Goal: Task Accomplishment & Management: Use online tool/utility

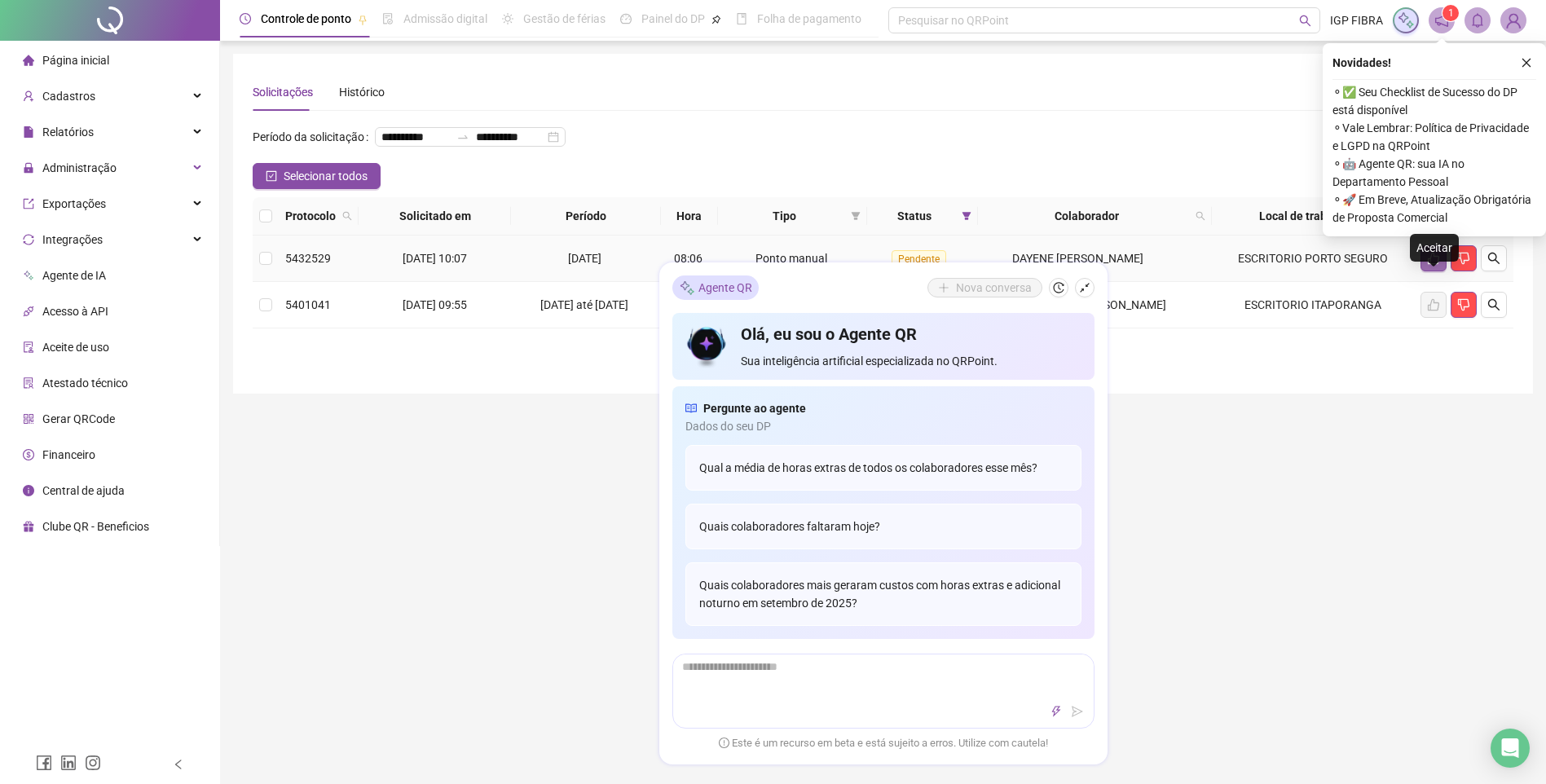
click at [1433, 271] on button "button" at bounding box center [1432, 258] width 26 height 26
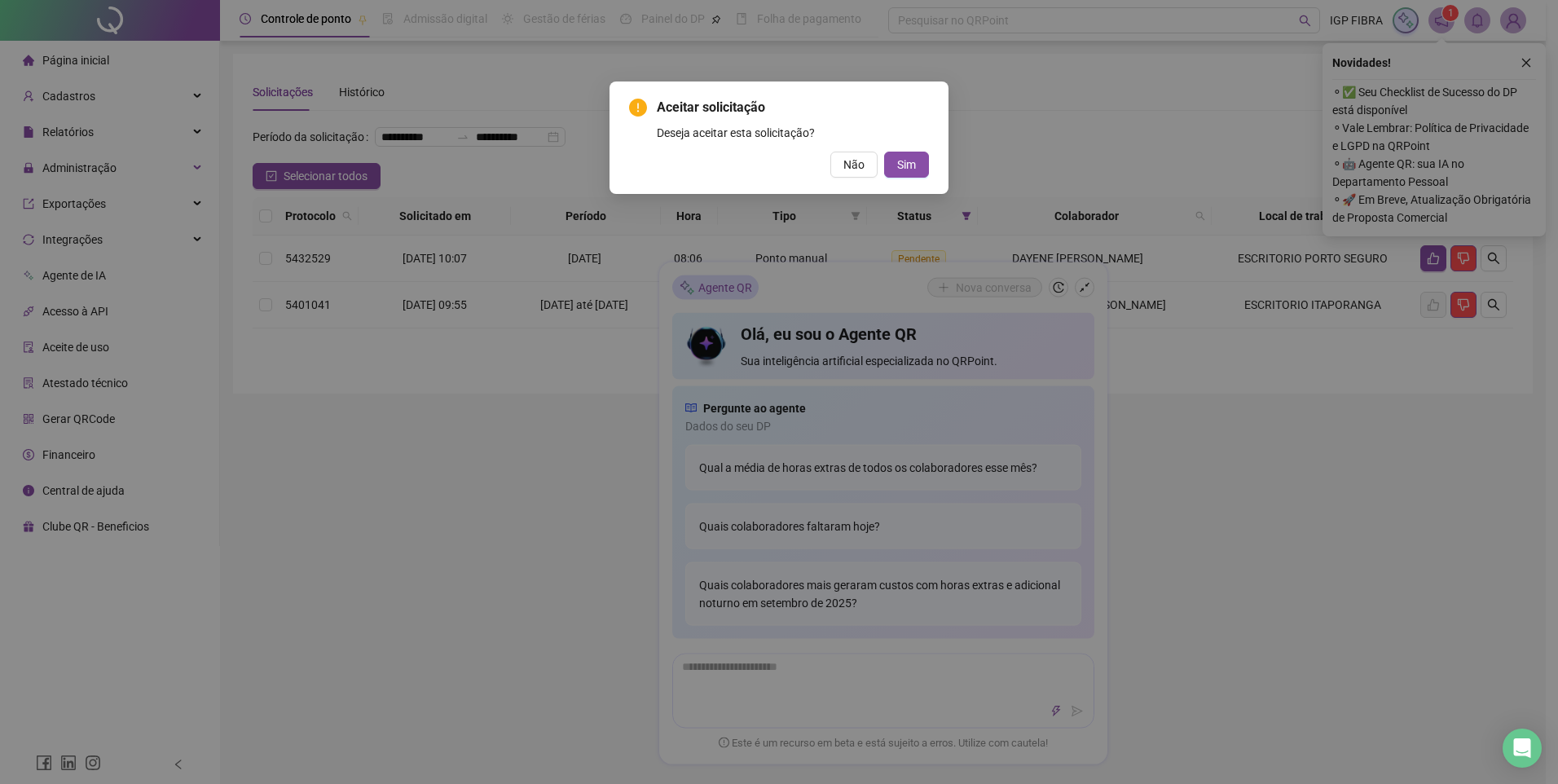
click at [1086, 287] on div "Aceitar solicitação Deseja aceitar esta solicitação? Não Sim" at bounding box center [779, 392] width 1558 height 784
click at [820, 226] on div "Aceitar solicitação Deseja aceitar esta solicitação? Não Sim" at bounding box center [779, 392] width 1558 height 784
drag, startPoint x: 527, startPoint y: 332, endPoint x: 667, endPoint y: 201, distance: 191.7
click at [522, 334] on div "Aceitar solicitação Deseja aceitar esta solicitação? Não Sim" at bounding box center [779, 392] width 1558 height 784
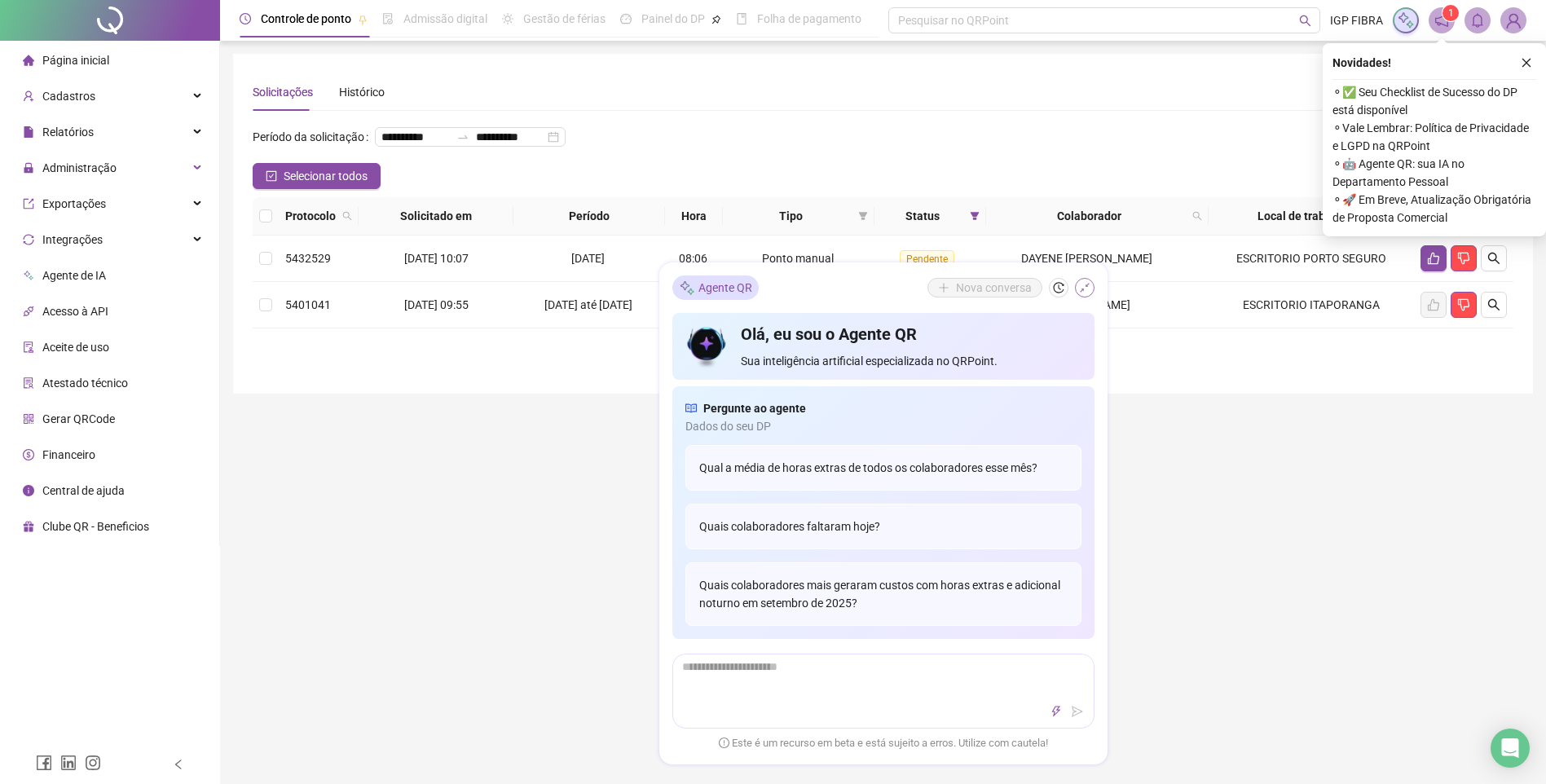
click at [1084, 283] on icon "shrink" at bounding box center [1084, 288] width 12 height 12
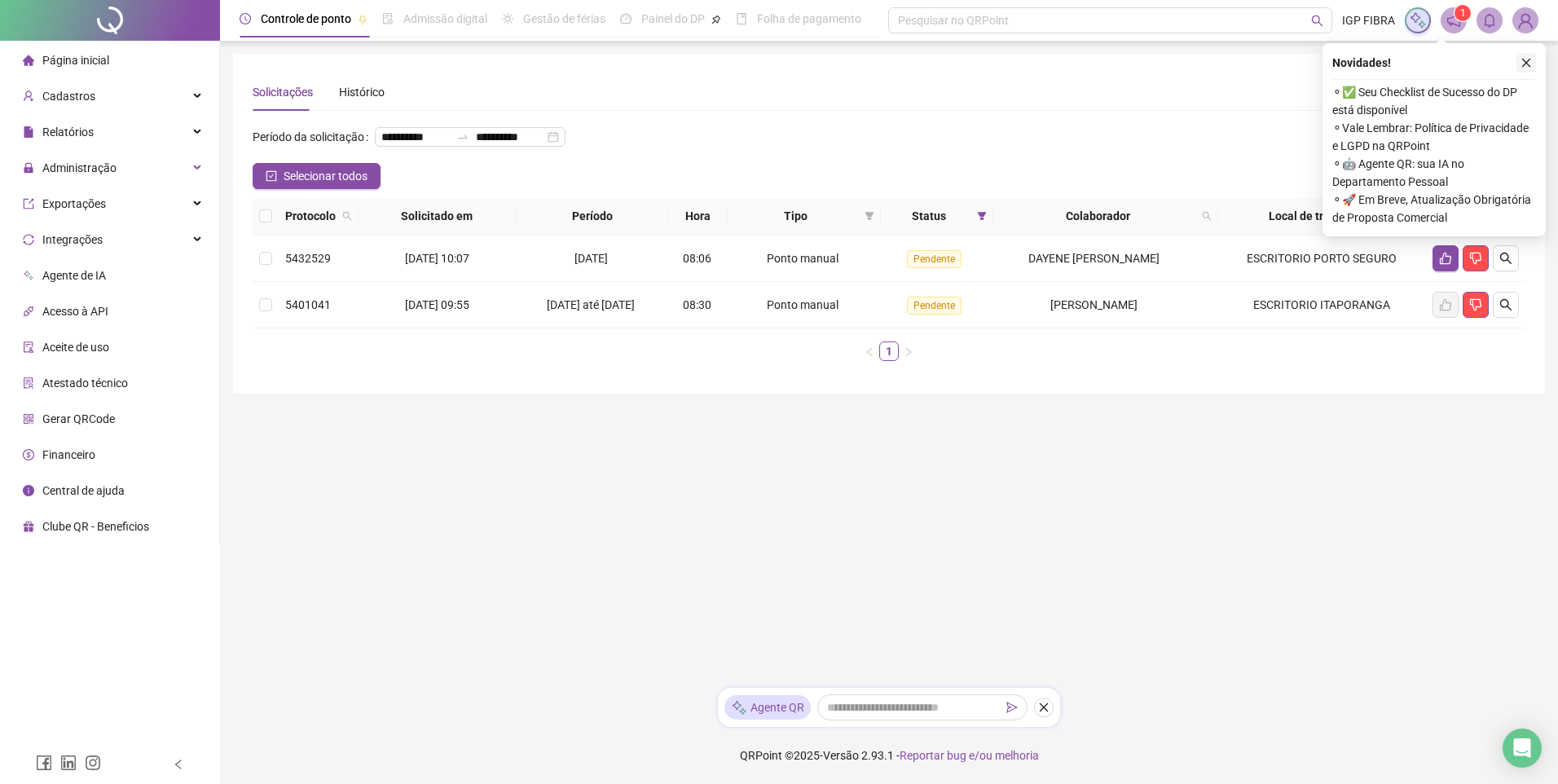
click at [1531, 67] on icon "close" at bounding box center [1526, 63] width 12 height 12
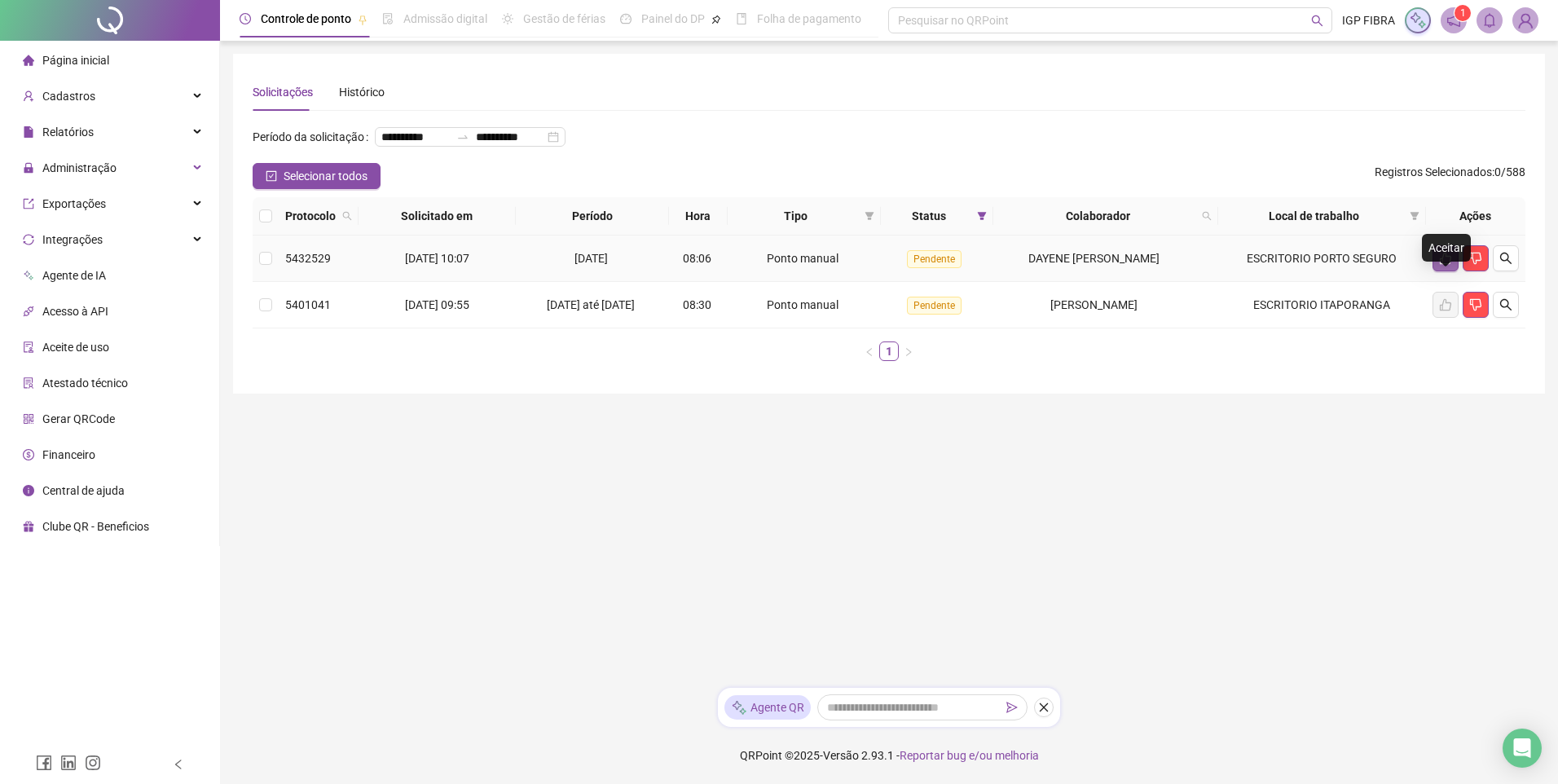
click at [1446, 264] on icon "like" at bounding box center [1446, 259] width 12 height 12
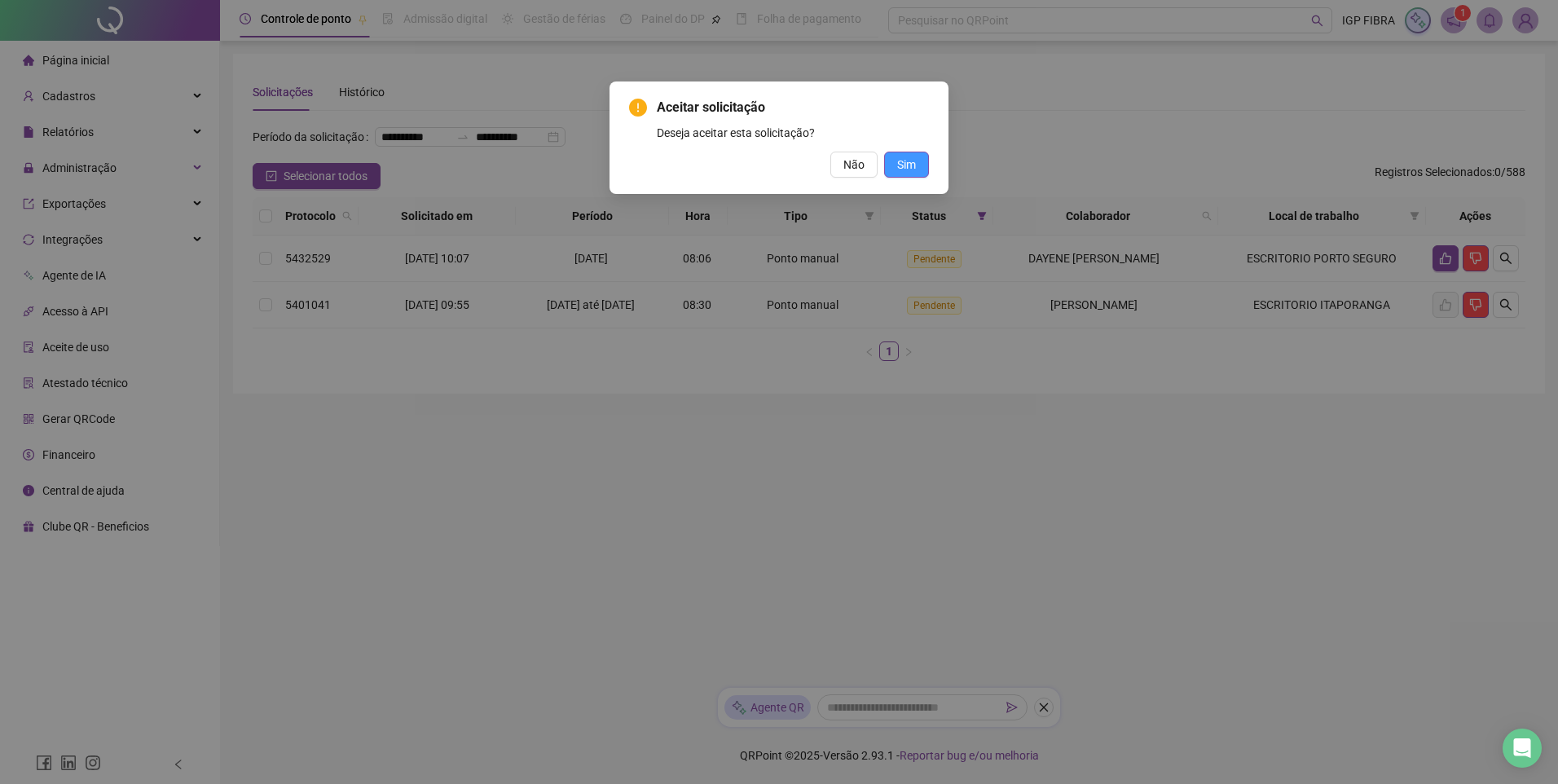
click at [903, 167] on span "Sim" at bounding box center [906, 165] width 19 height 18
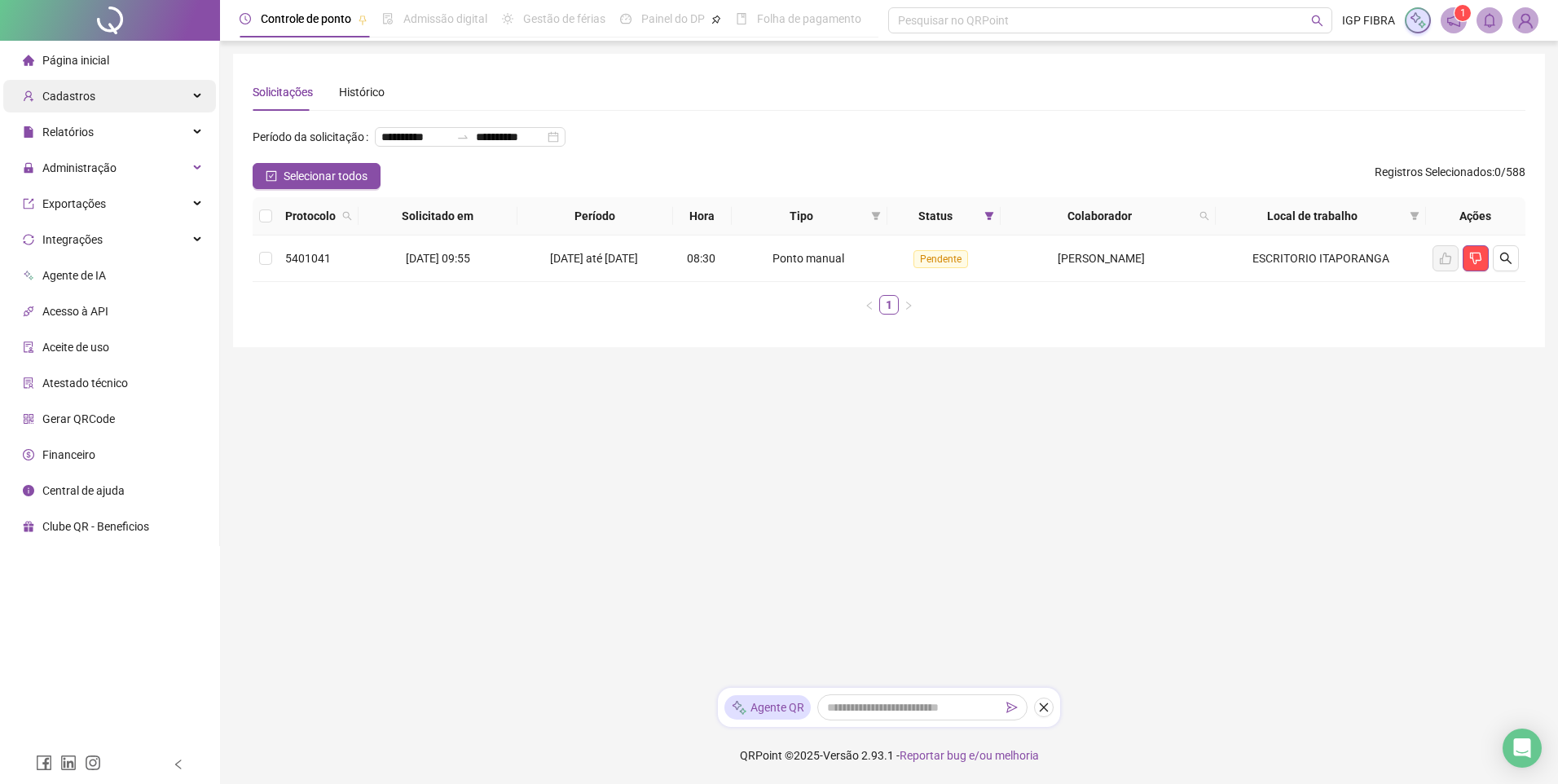
click at [62, 103] on span "Cadastros" at bounding box center [69, 96] width 53 height 13
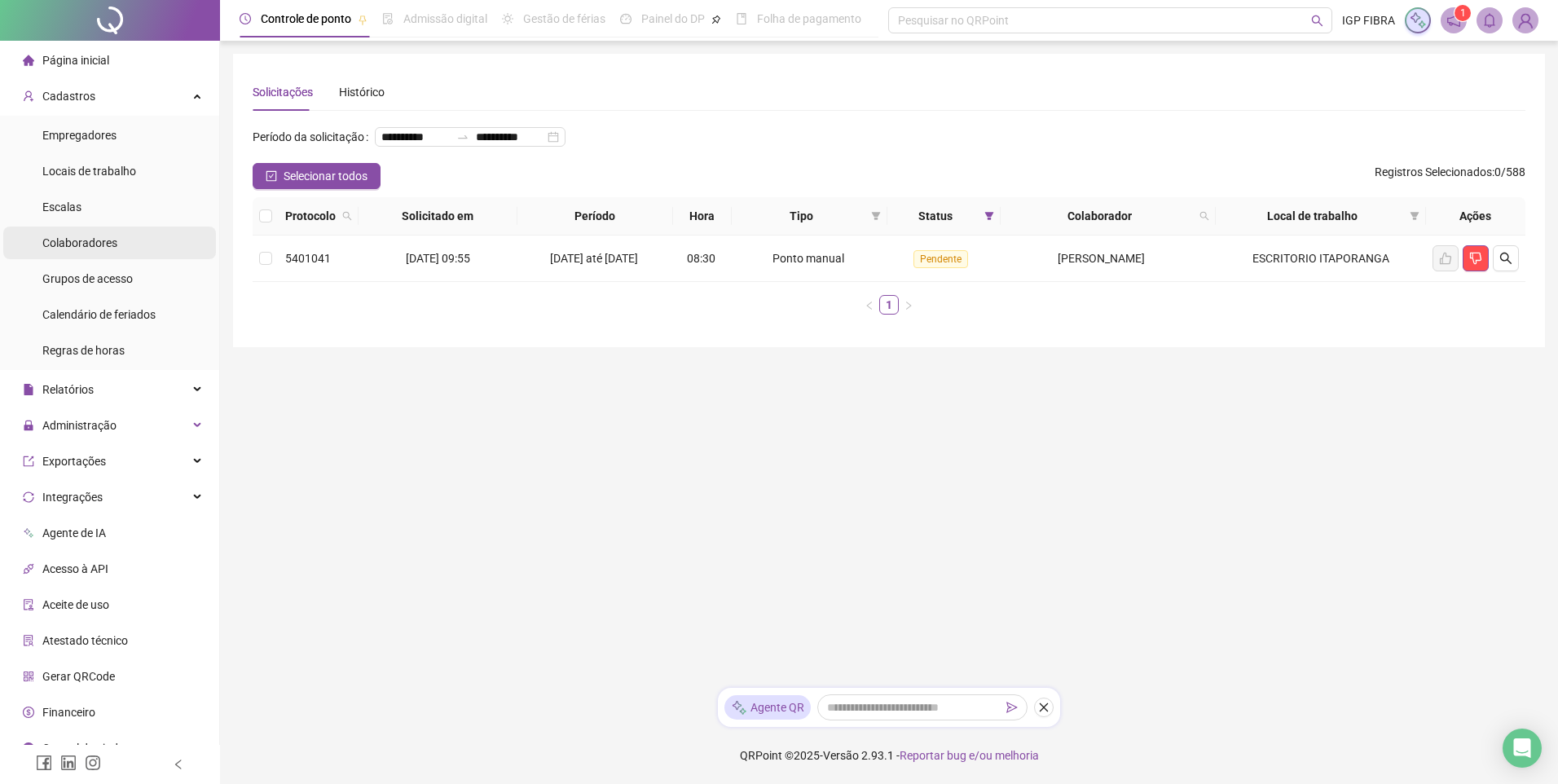
click at [79, 254] on div "Colaboradores" at bounding box center [80, 242] width 75 height 32
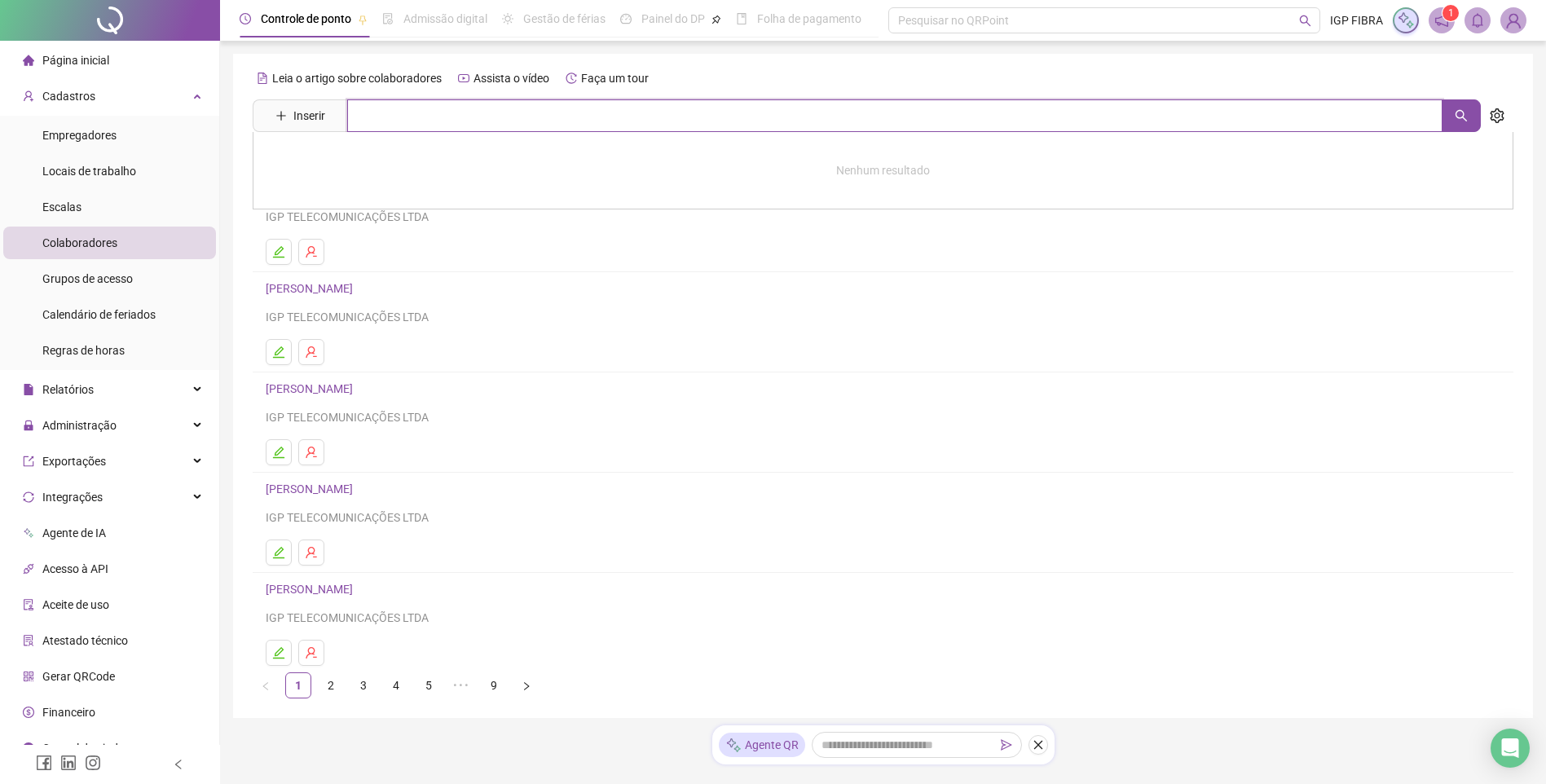
click at [406, 122] on input "text" at bounding box center [894, 115] width 1095 height 32
type input "****"
click at [370, 165] on link "[PERSON_NAME]" at bounding box center [326, 164] width 87 height 13
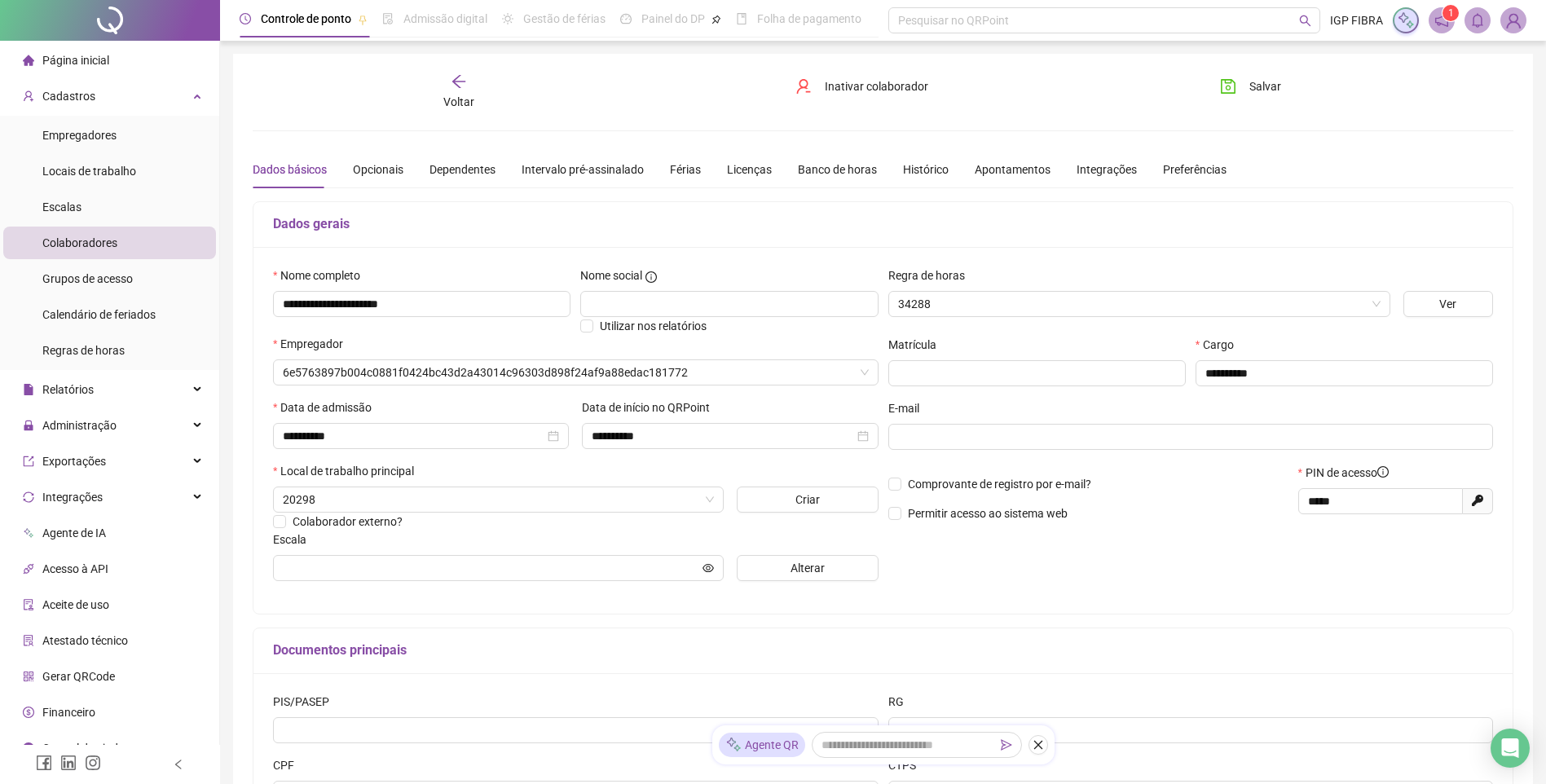
type input "**********"
click at [455, 80] on icon "arrow-left" at bounding box center [459, 81] width 17 height 17
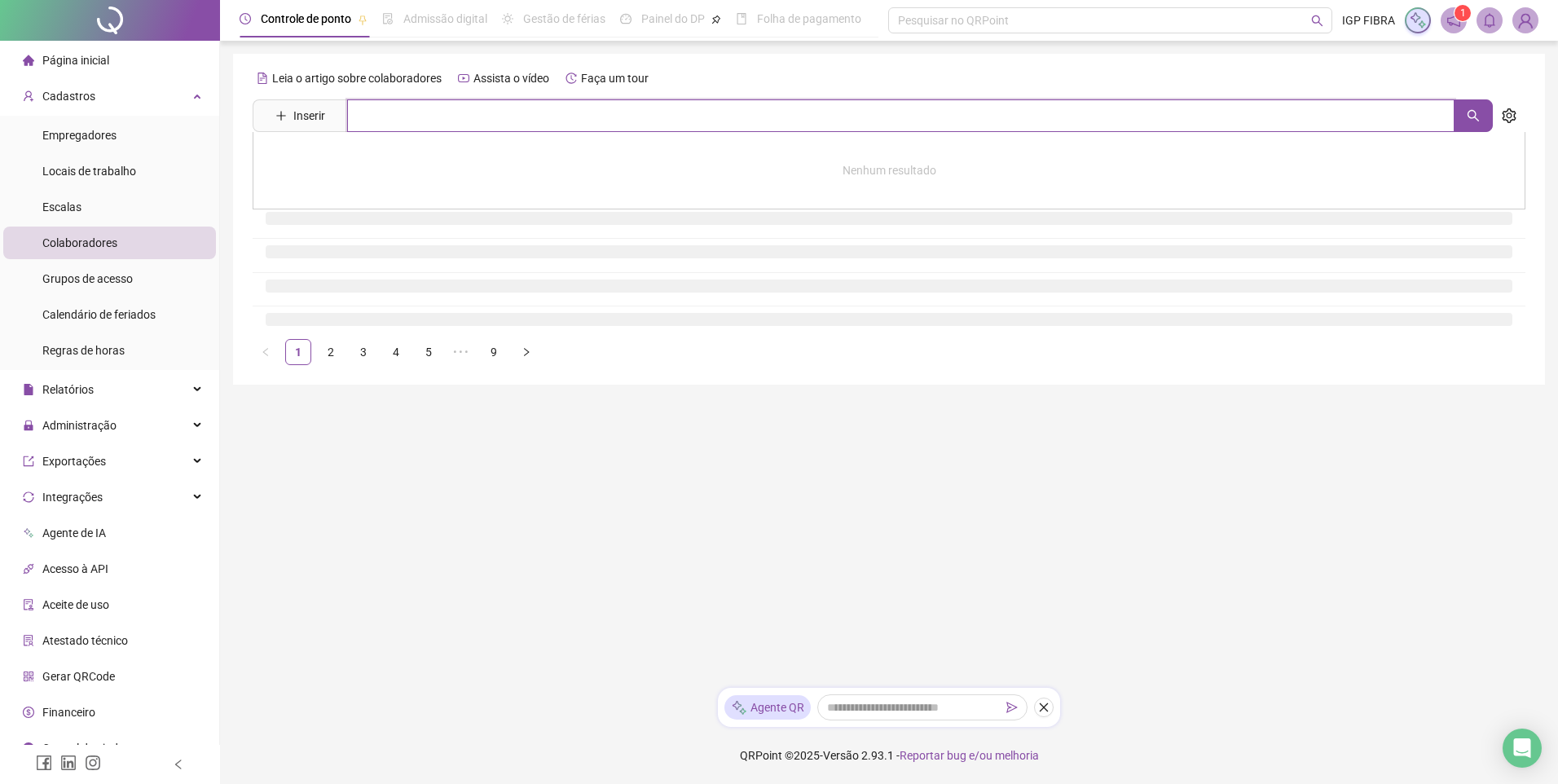
click at [456, 115] on input "text" at bounding box center [901, 115] width 1108 height 32
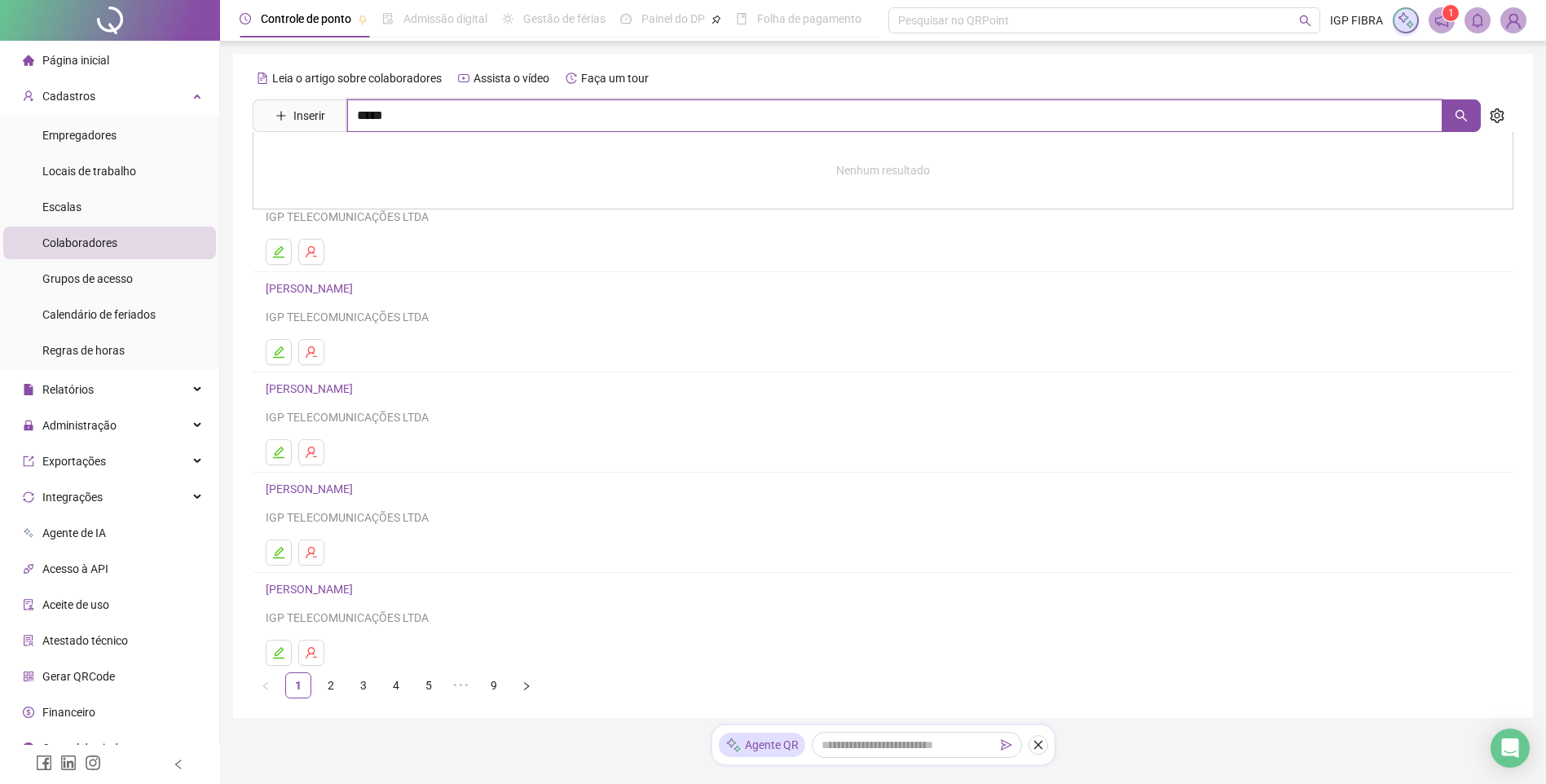
type input "*****"
click at [345, 168] on link "[PERSON_NAME]" at bounding box center [326, 164] width 87 height 13
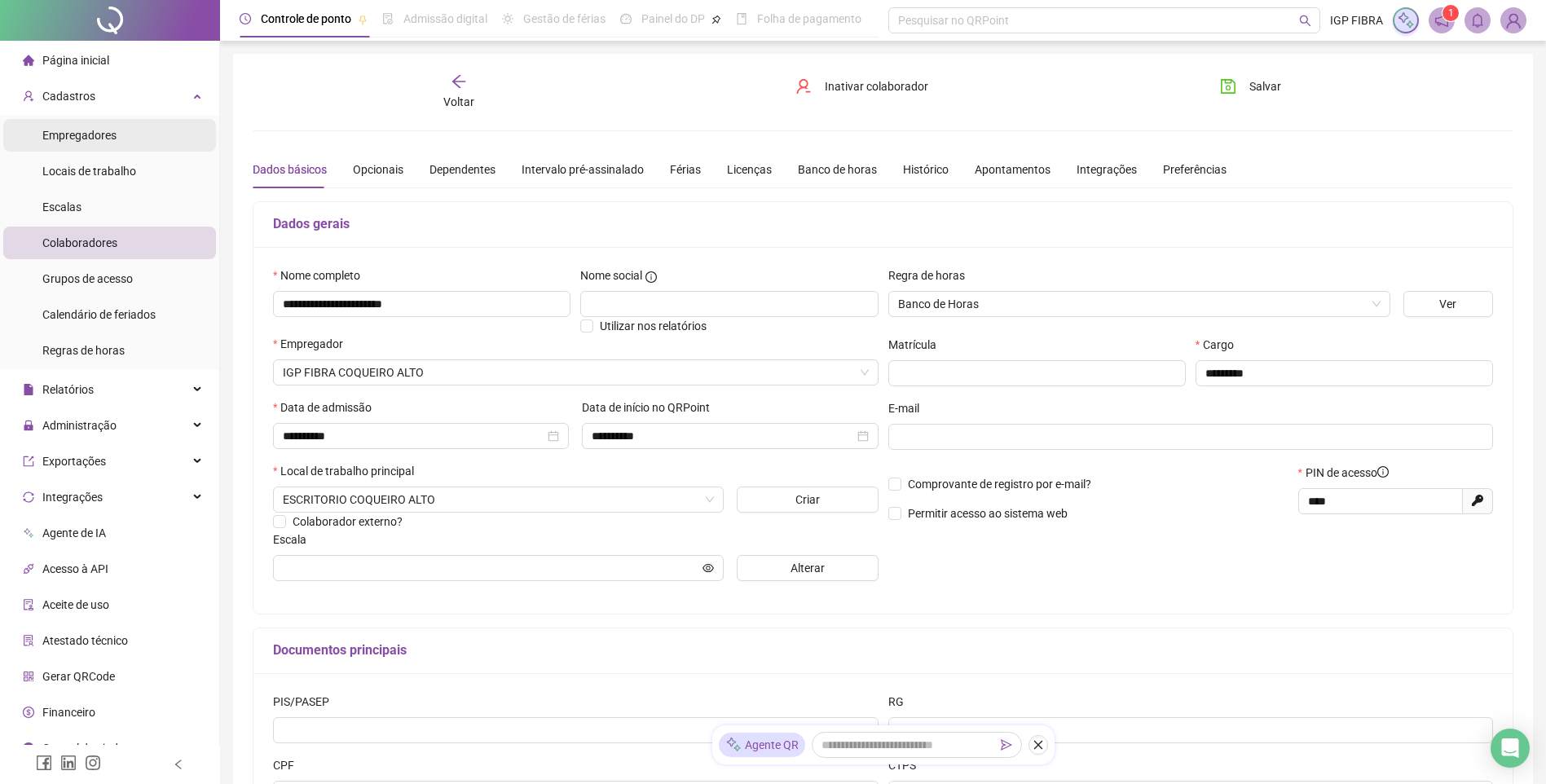
click at [106, 129] on span "Empregadores" at bounding box center [79, 135] width 74 height 13
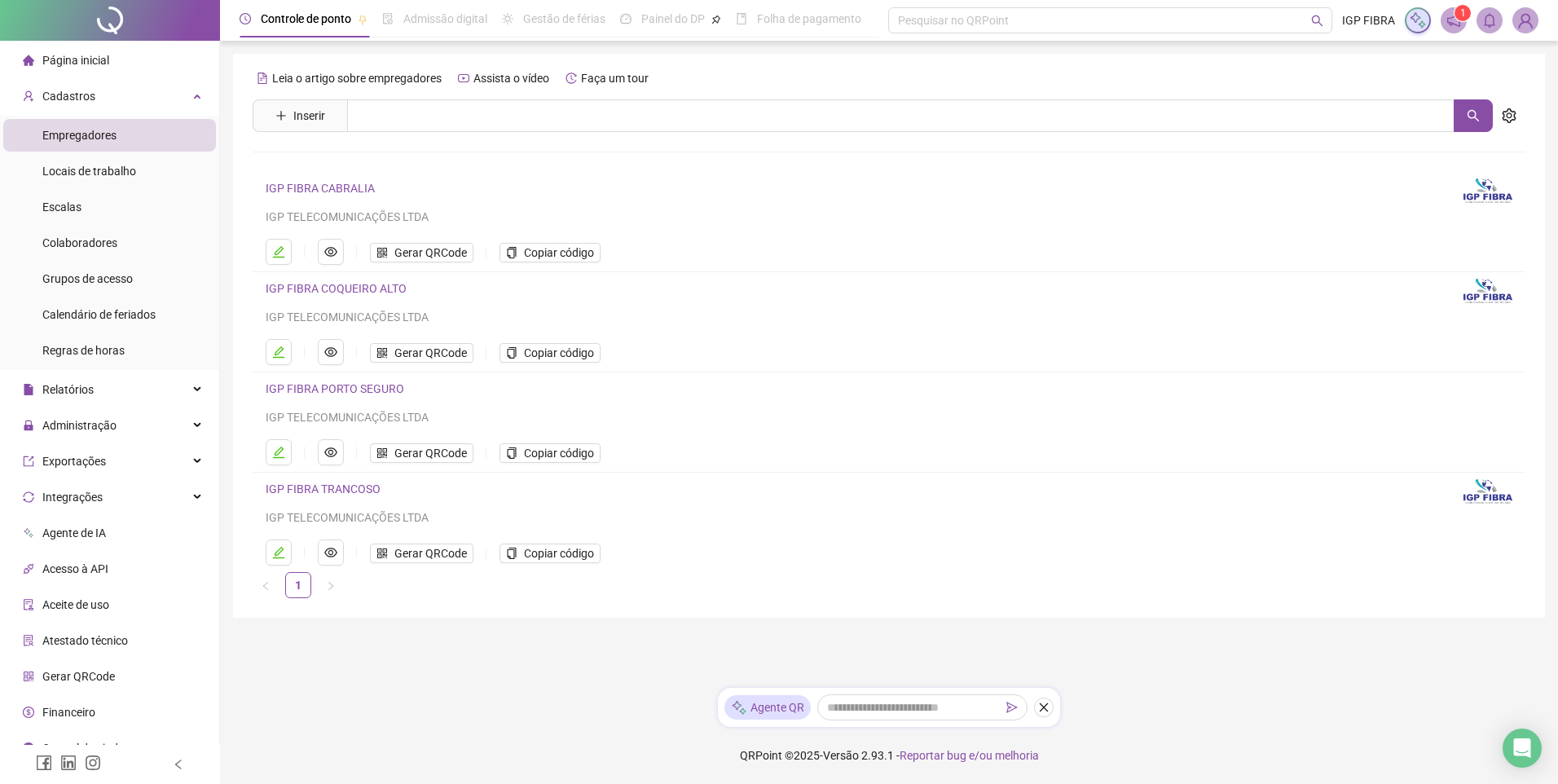
click at [330, 488] on link "IGP FIBRA TRANCOSO" at bounding box center [323, 489] width 115 height 13
click at [330, 488] on div "Leia o artigo sobre empregadores Assista o vídeo Faça um tour Inserir Nenhum re…" at bounding box center [889, 332] width 1273 height 533
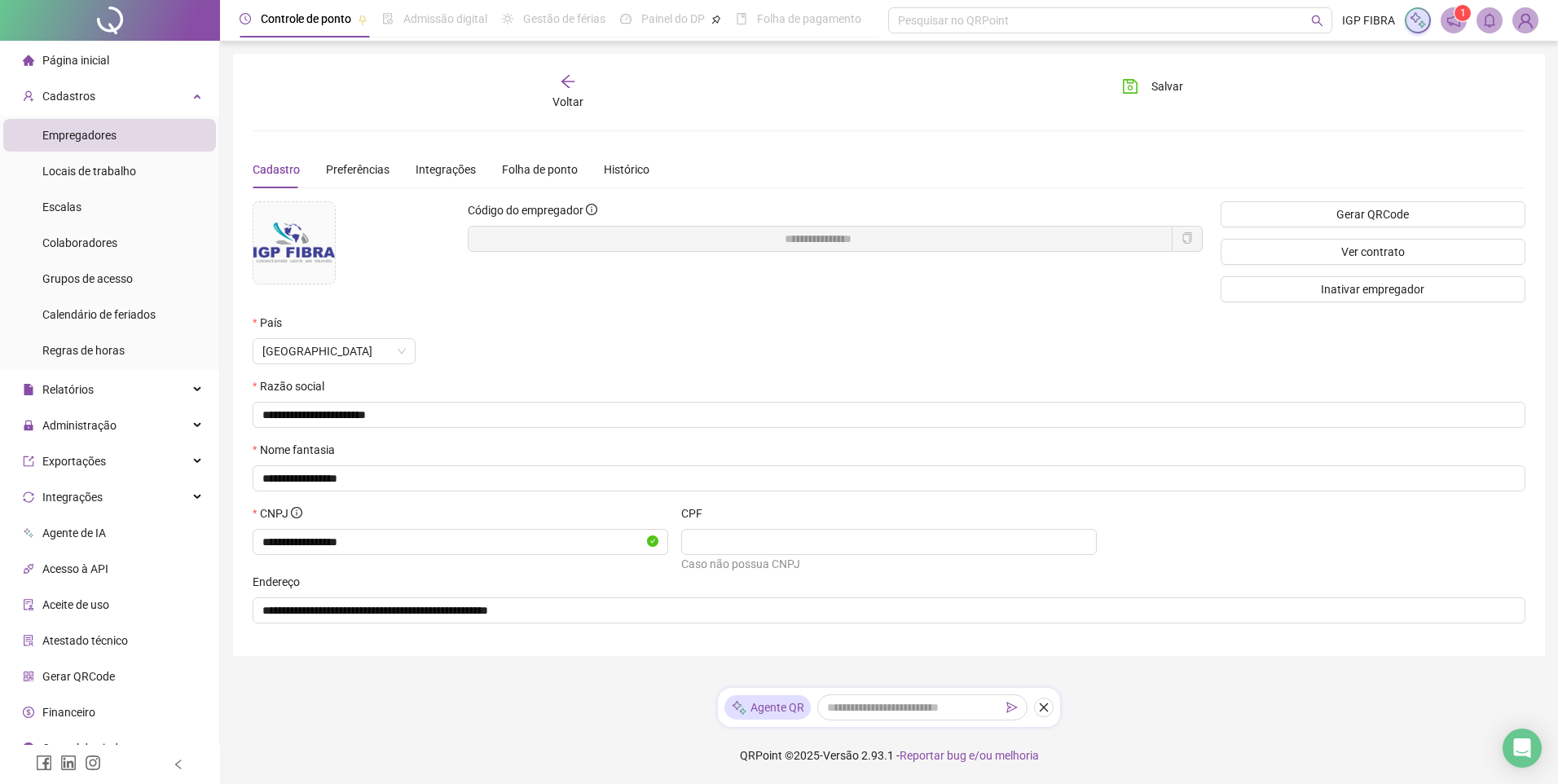
click at [551, 98] on div "Voltar" at bounding box center [567, 91] width 201 height 37
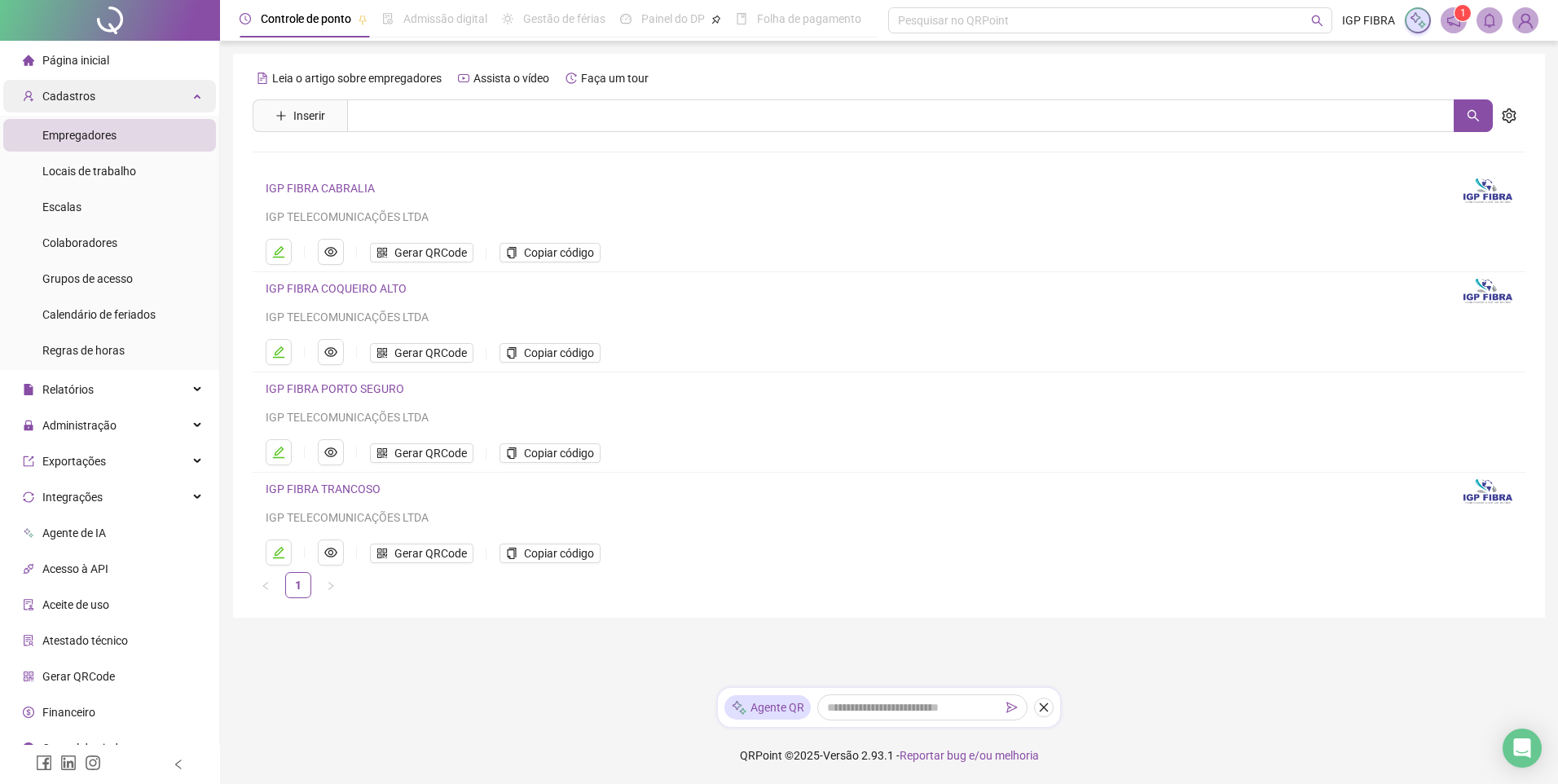
click at [65, 105] on span "Cadastros" at bounding box center [59, 95] width 72 height 32
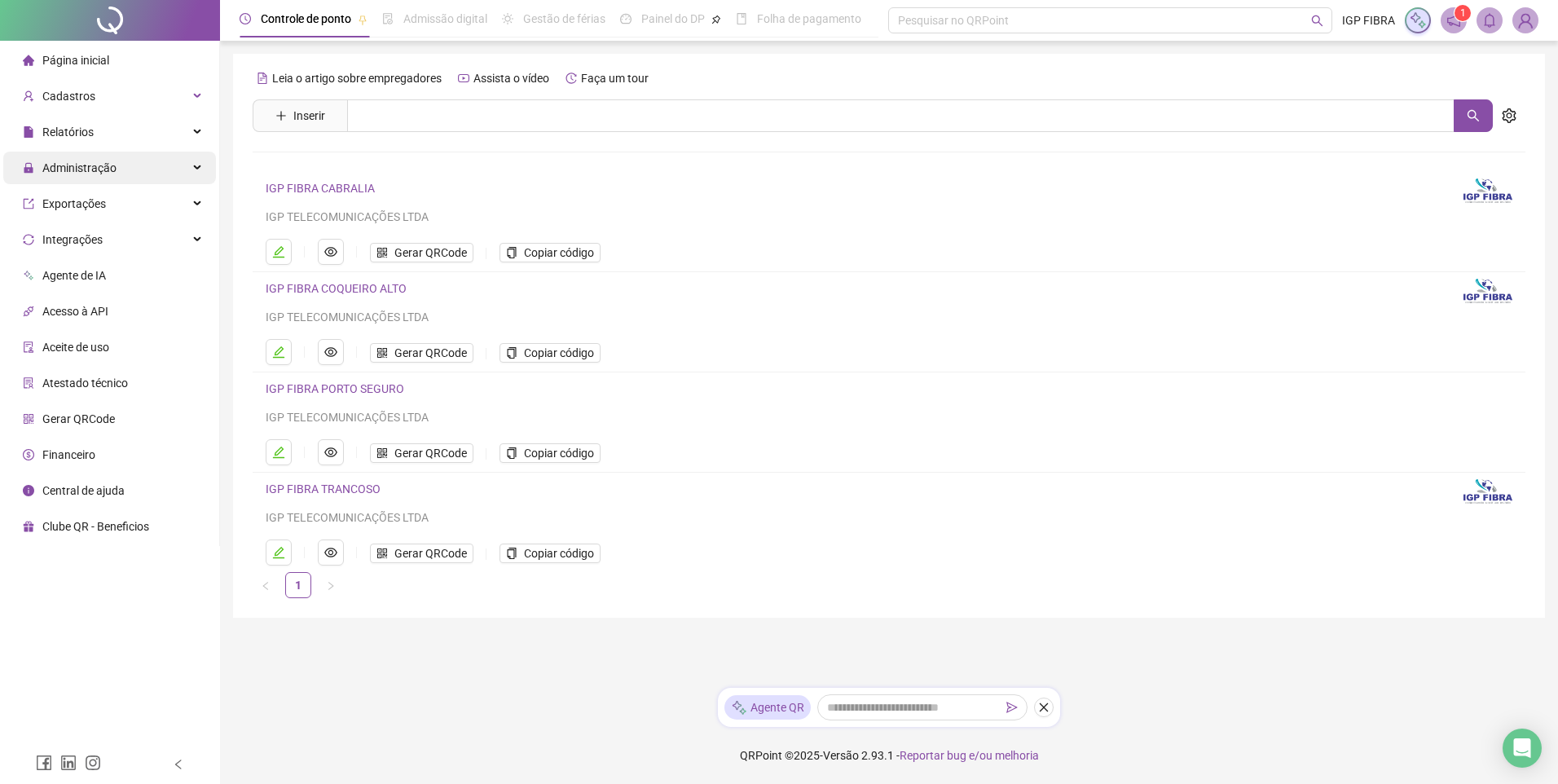
click at [72, 172] on span "Administração" at bounding box center [79, 168] width 74 height 13
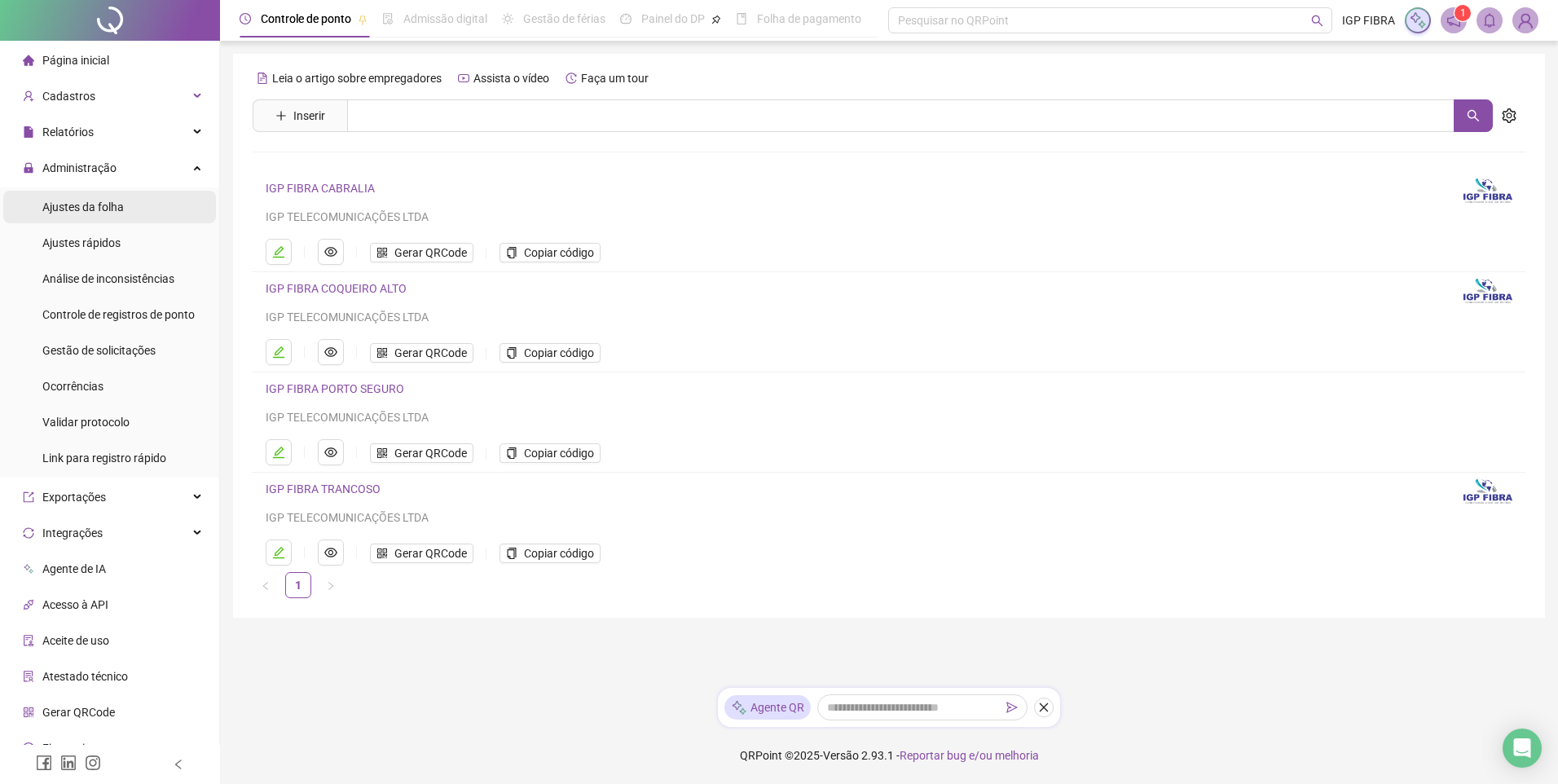
click at [71, 201] on span "Ajustes da folha" at bounding box center [83, 207] width 81 height 13
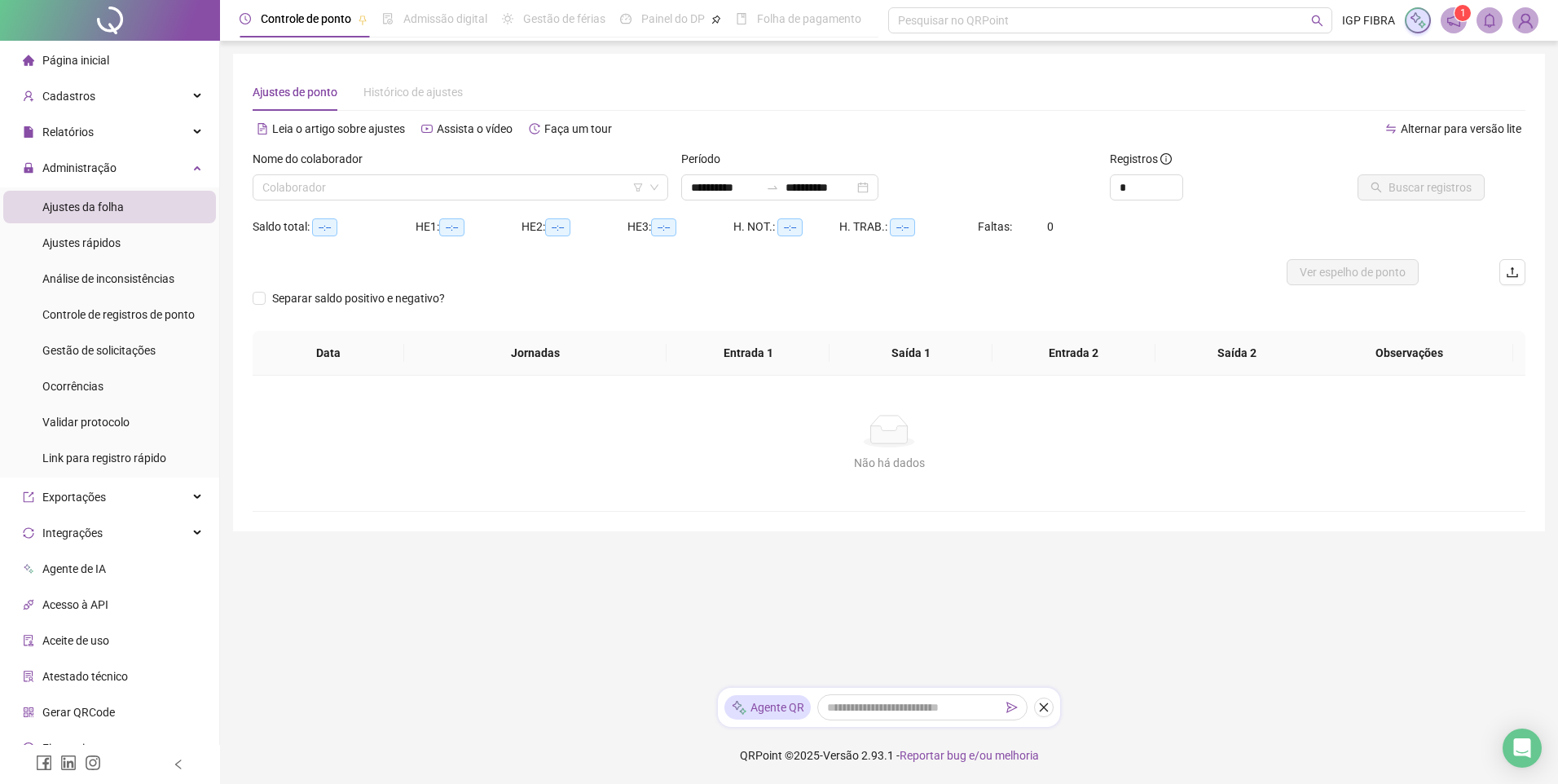
type input "**********"
click at [366, 188] on input "search" at bounding box center [453, 186] width 381 height 24
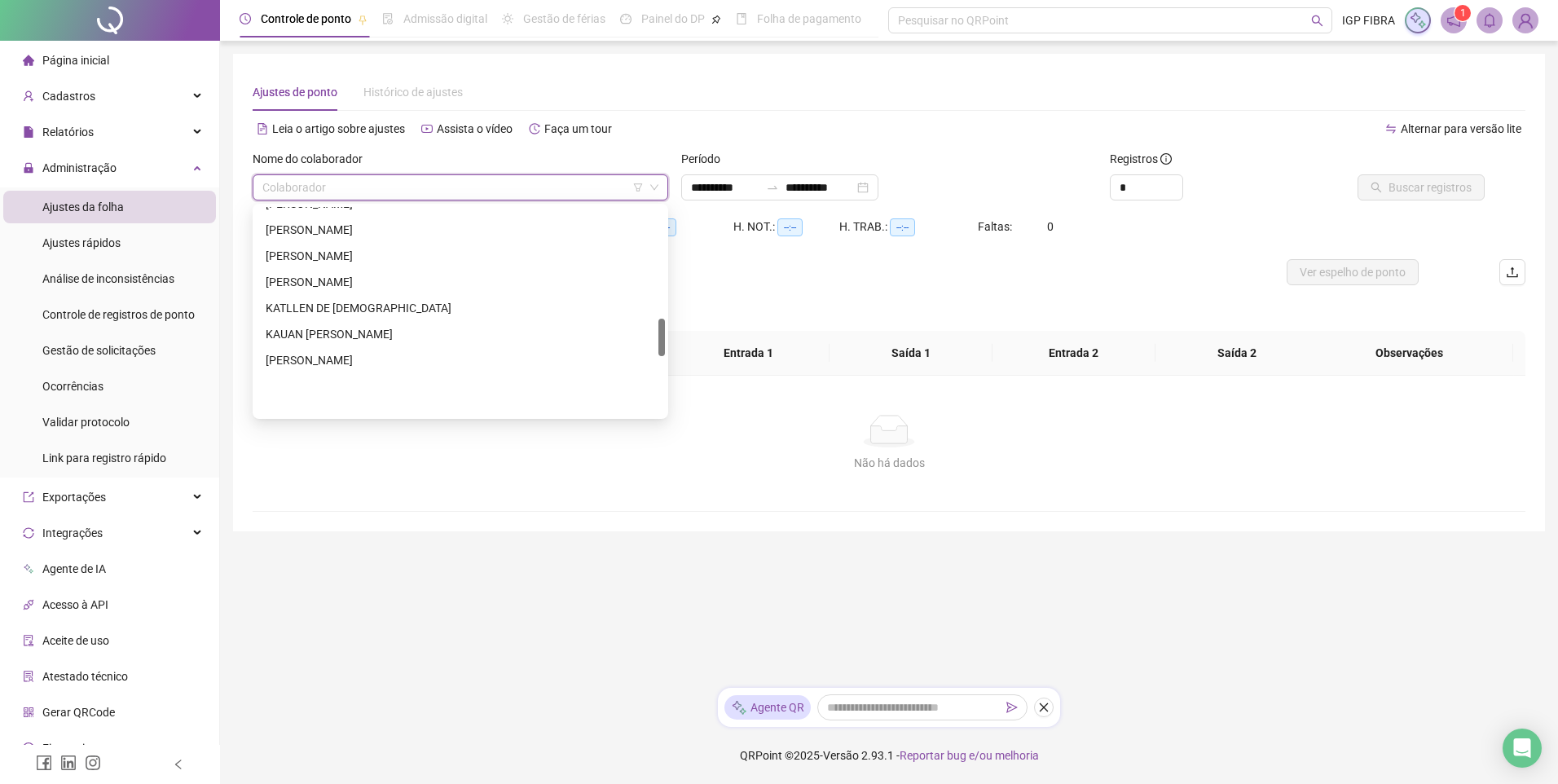
scroll to position [612, 0]
click at [798, 573] on main "**********" at bounding box center [889, 364] width 1312 height 621
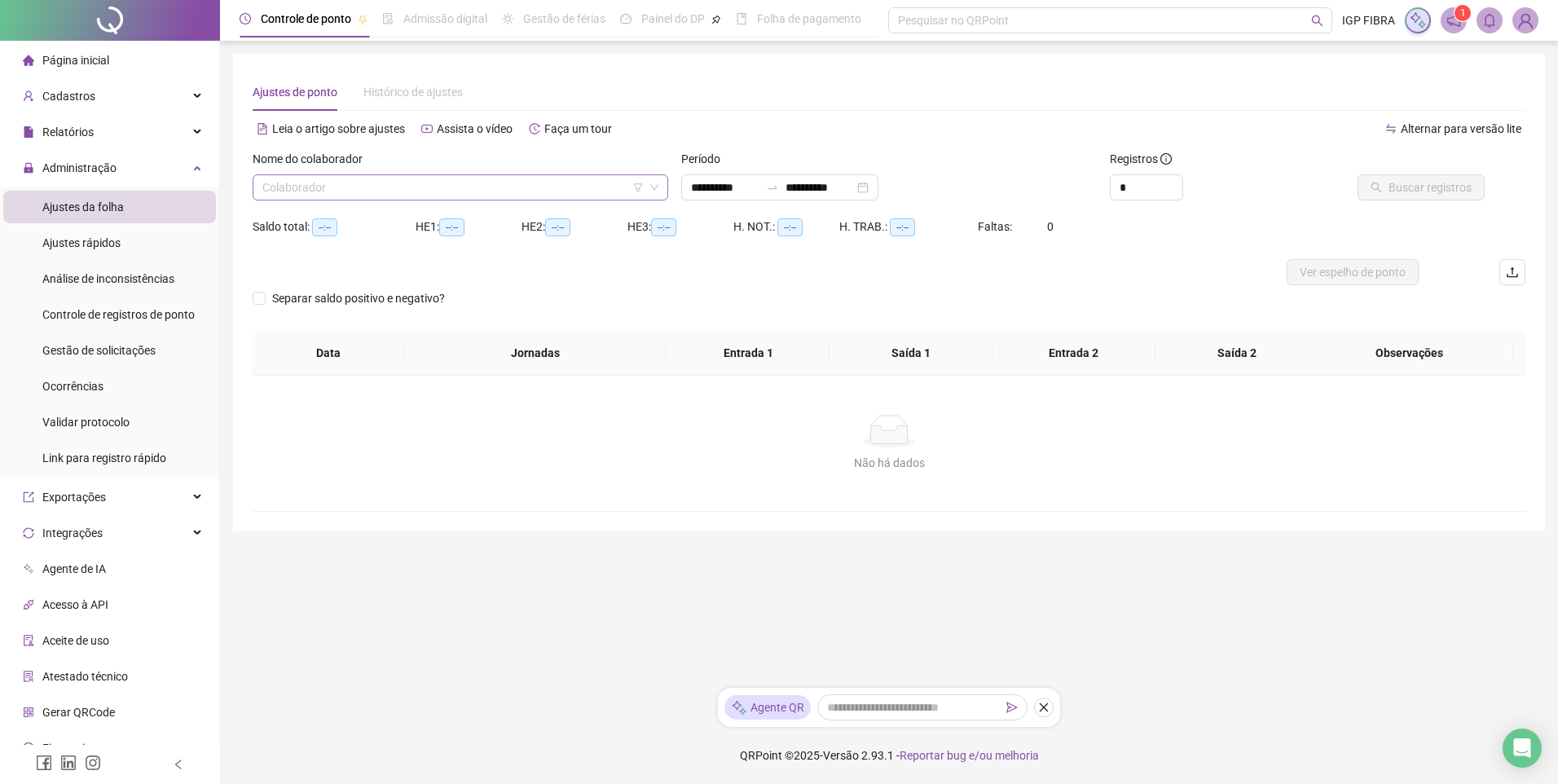
click at [348, 182] on input "search" at bounding box center [453, 186] width 381 height 24
